Goal: Information Seeking & Learning: Learn about a topic

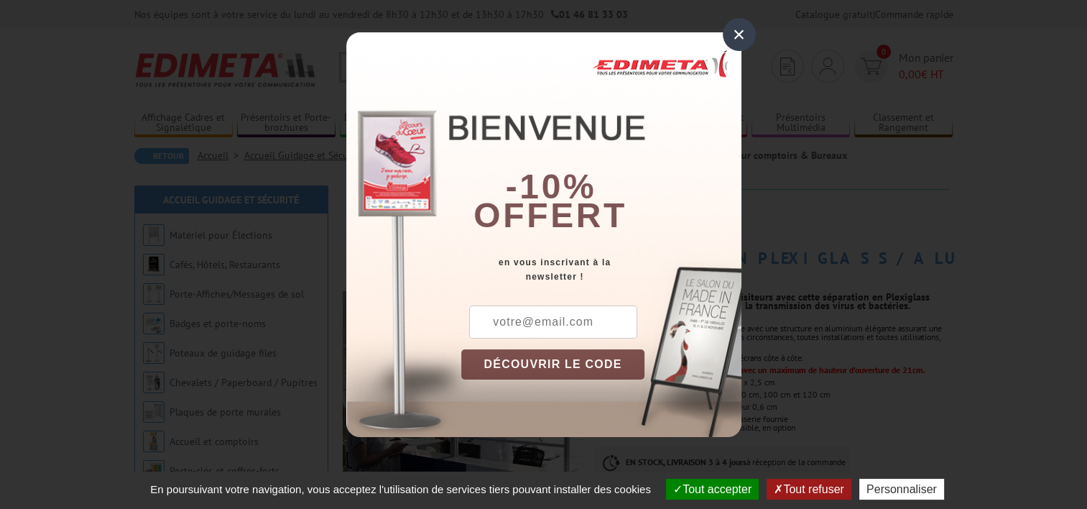
click at [736, 38] on div "×" at bounding box center [739, 34] width 33 height 33
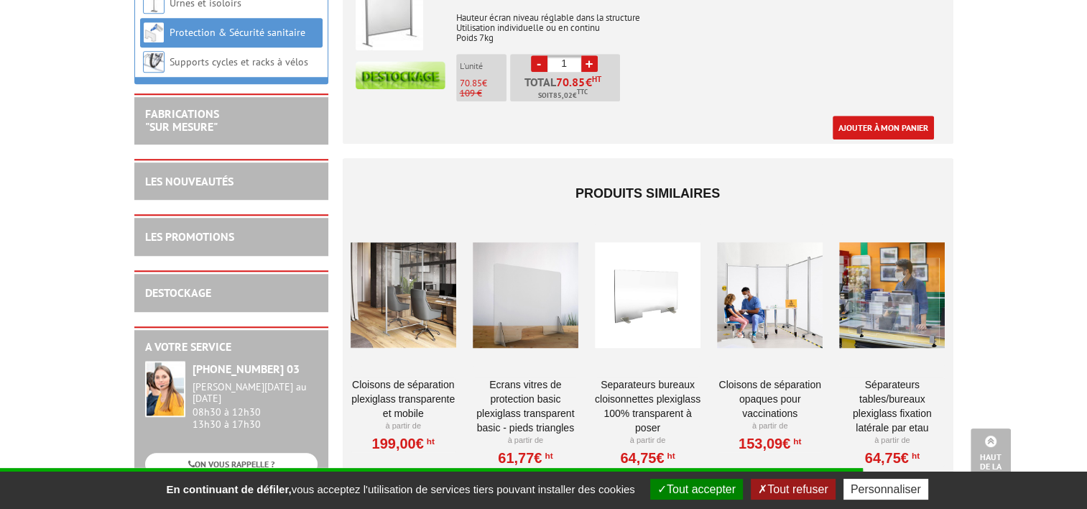
scroll to position [1006, 0]
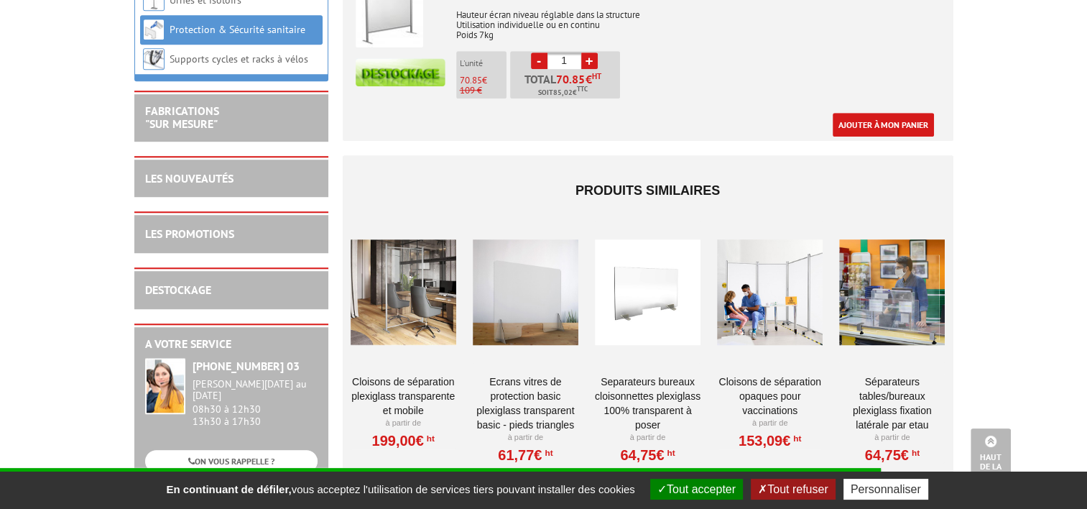
click at [408, 284] on div at bounding box center [404, 292] width 106 height 144
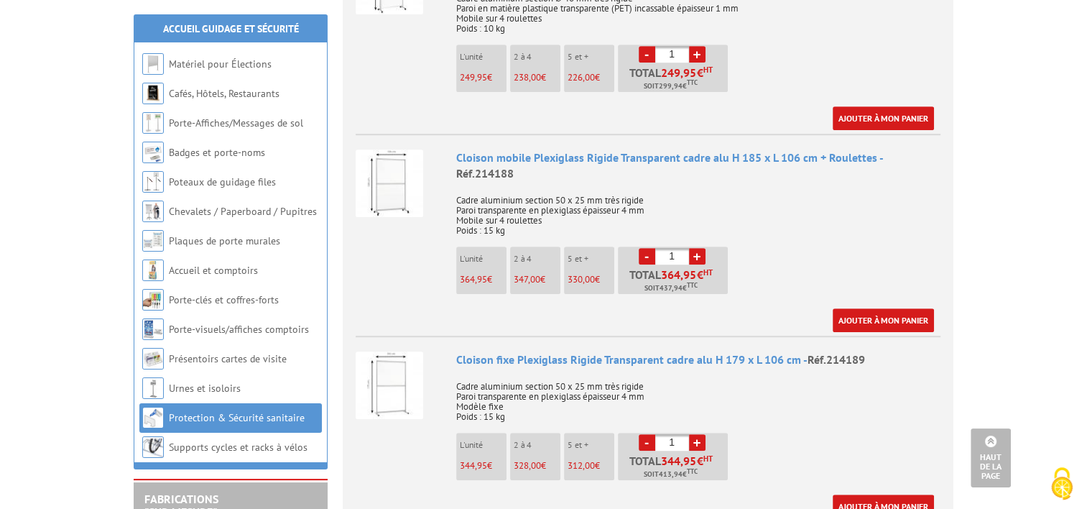
scroll to position [862, 0]
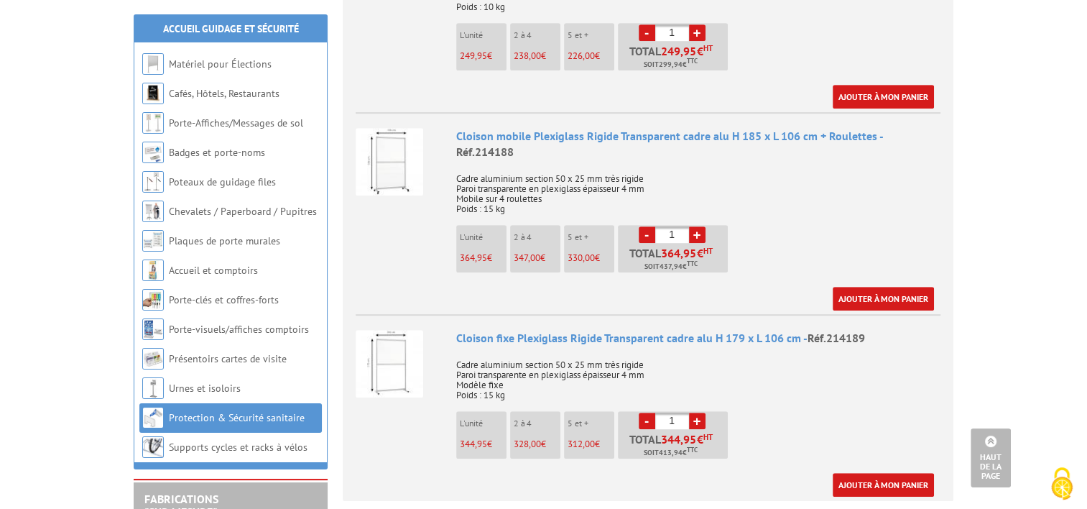
click at [388, 330] on img at bounding box center [390, 364] width 68 height 68
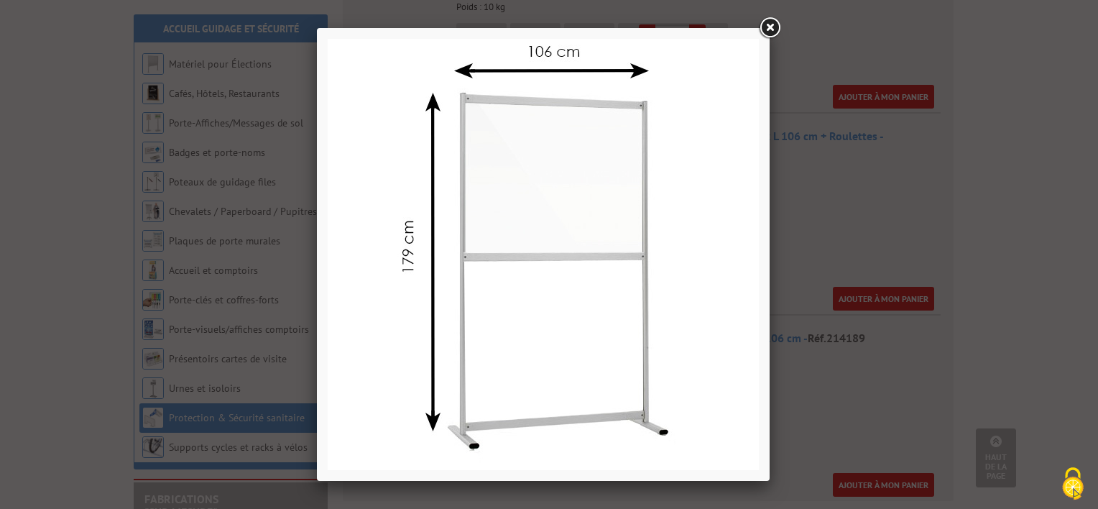
click at [773, 29] on link at bounding box center [769, 28] width 26 height 26
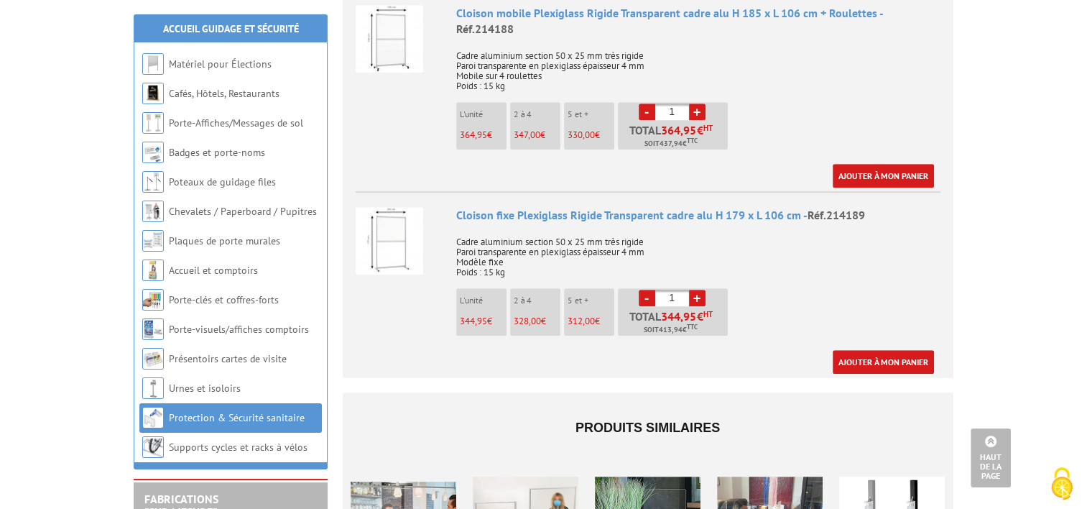
scroll to position [992, 0]
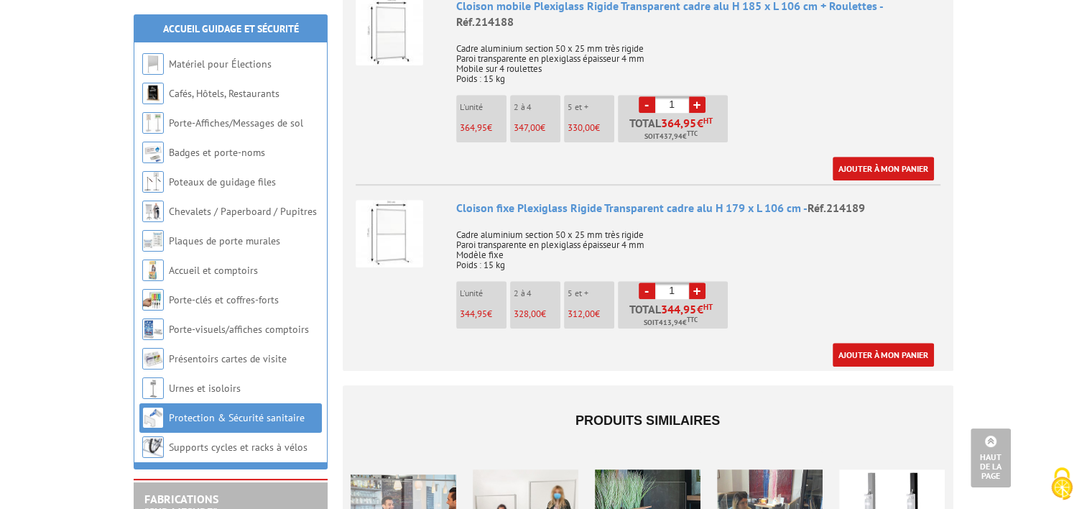
click at [391, 200] on img at bounding box center [390, 234] width 68 height 68
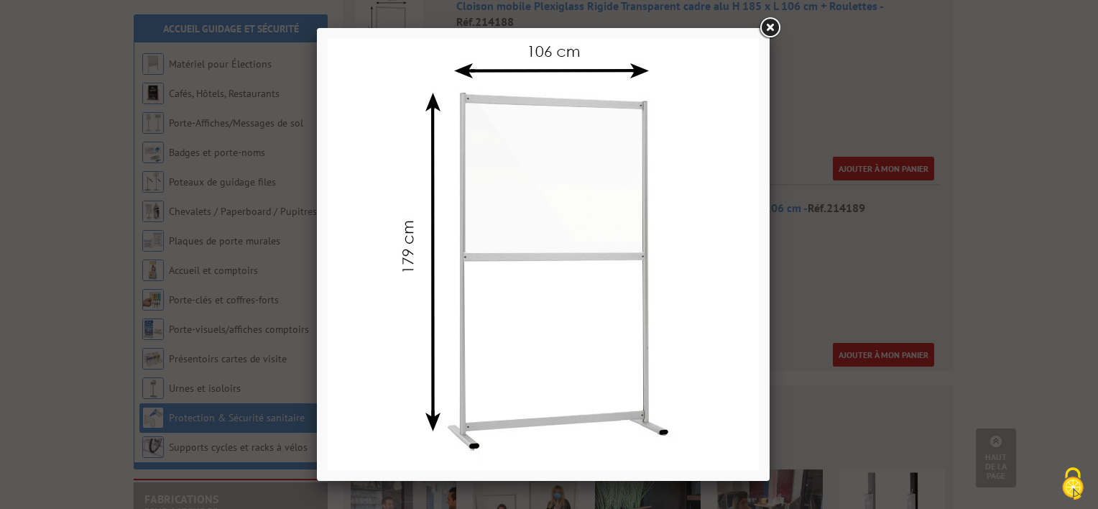
click at [772, 27] on link at bounding box center [769, 28] width 26 height 26
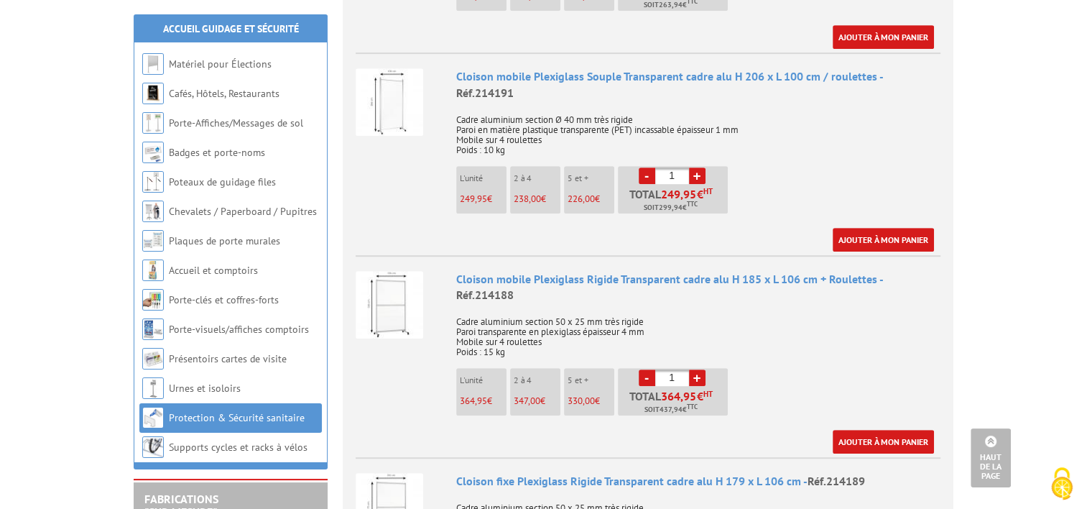
scroll to position [633, 0]
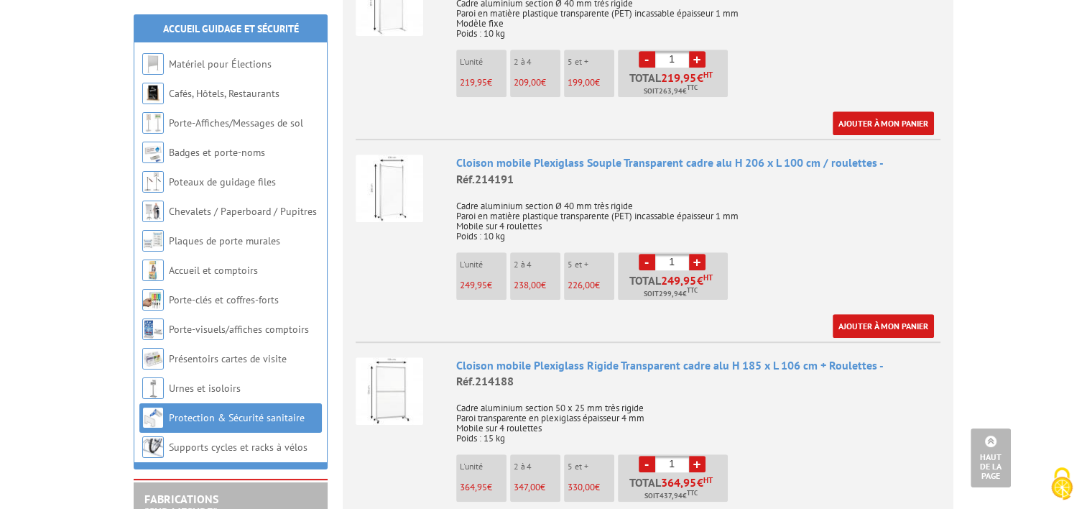
click at [387, 168] on img at bounding box center [390, 188] width 68 height 68
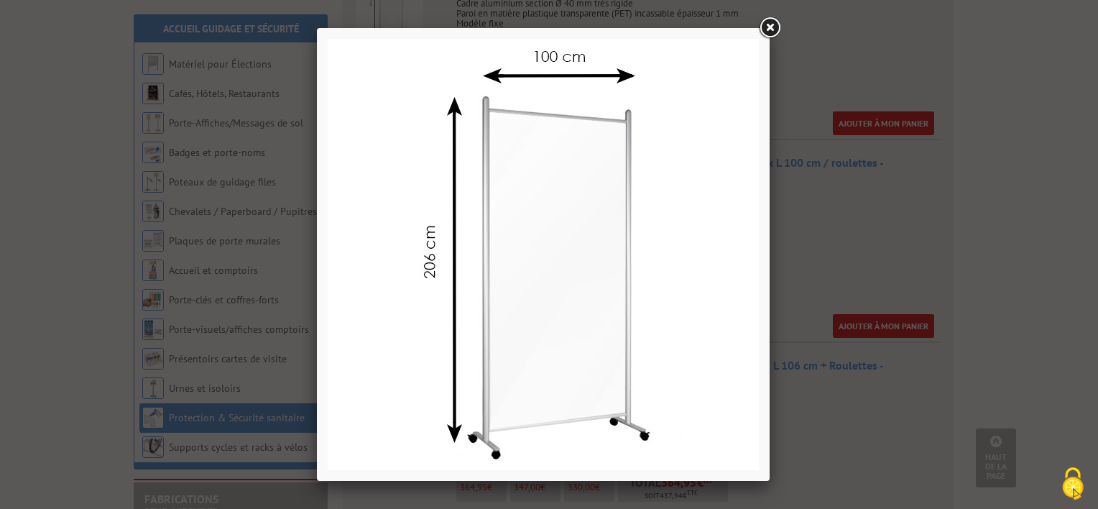
click at [772, 24] on link at bounding box center [769, 28] width 26 height 26
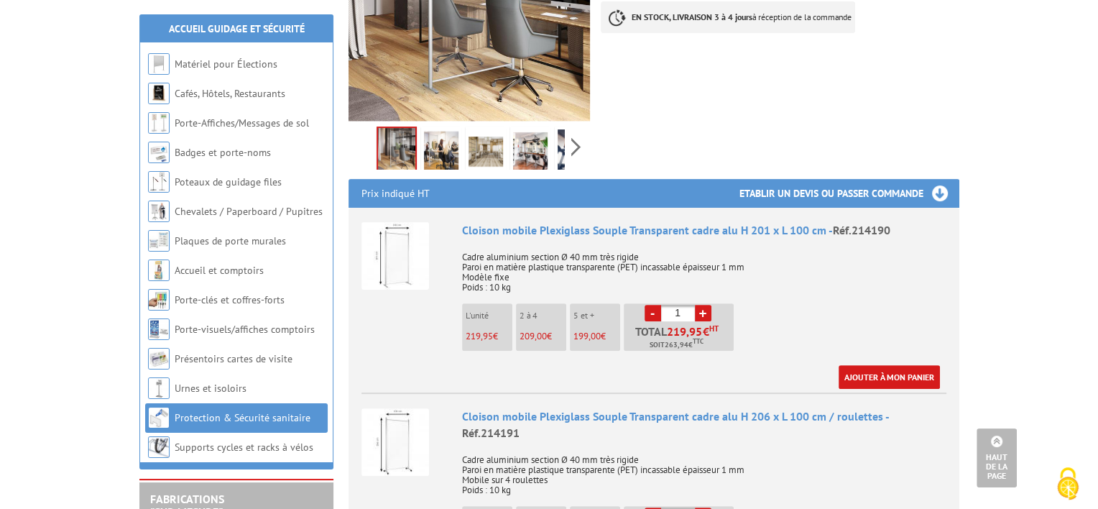
scroll to position [346, 0]
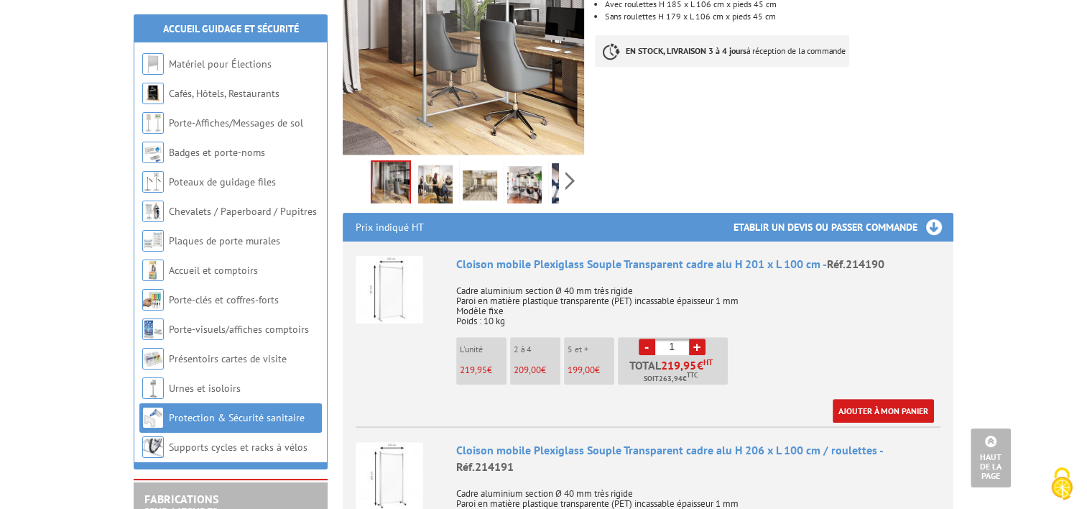
click at [392, 277] on img at bounding box center [390, 290] width 68 height 68
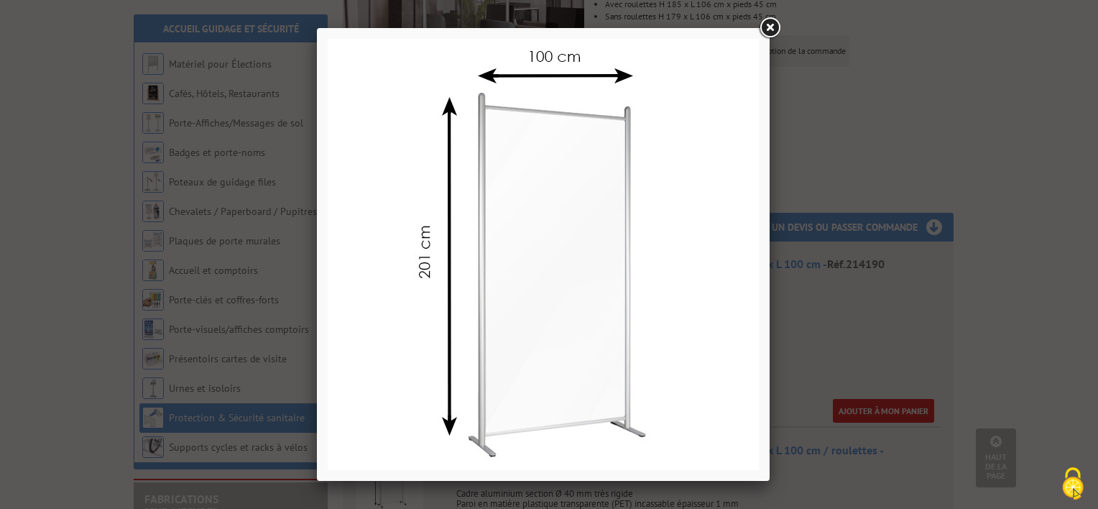
click at [532, 82] on img at bounding box center [543, 254] width 431 height 431
click at [591, 368] on img at bounding box center [543, 254] width 431 height 431
click at [655, 235] on img at bounding box center [543, 254] width 431 height 431
